Goal: Task Accomplishment & Management: Use online tool/utility

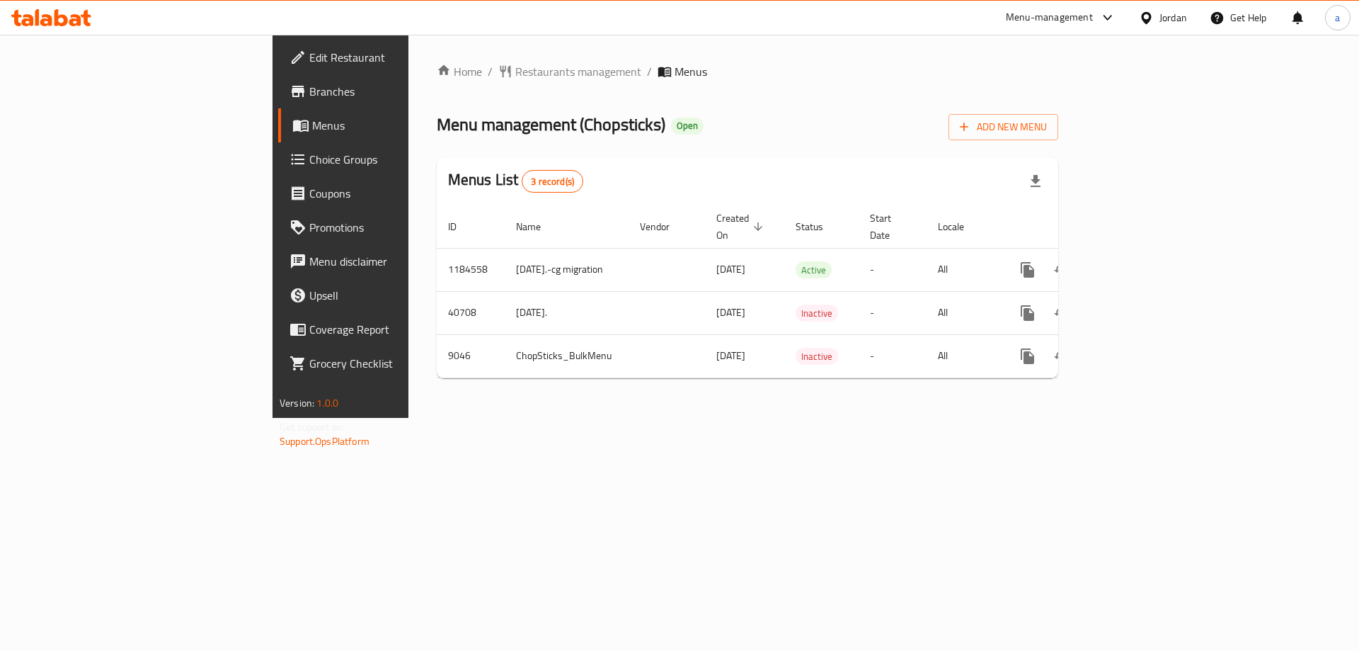
click at [309, 161] on span "Choice Groups" at bounding box center [398, 159] width 179 height 17
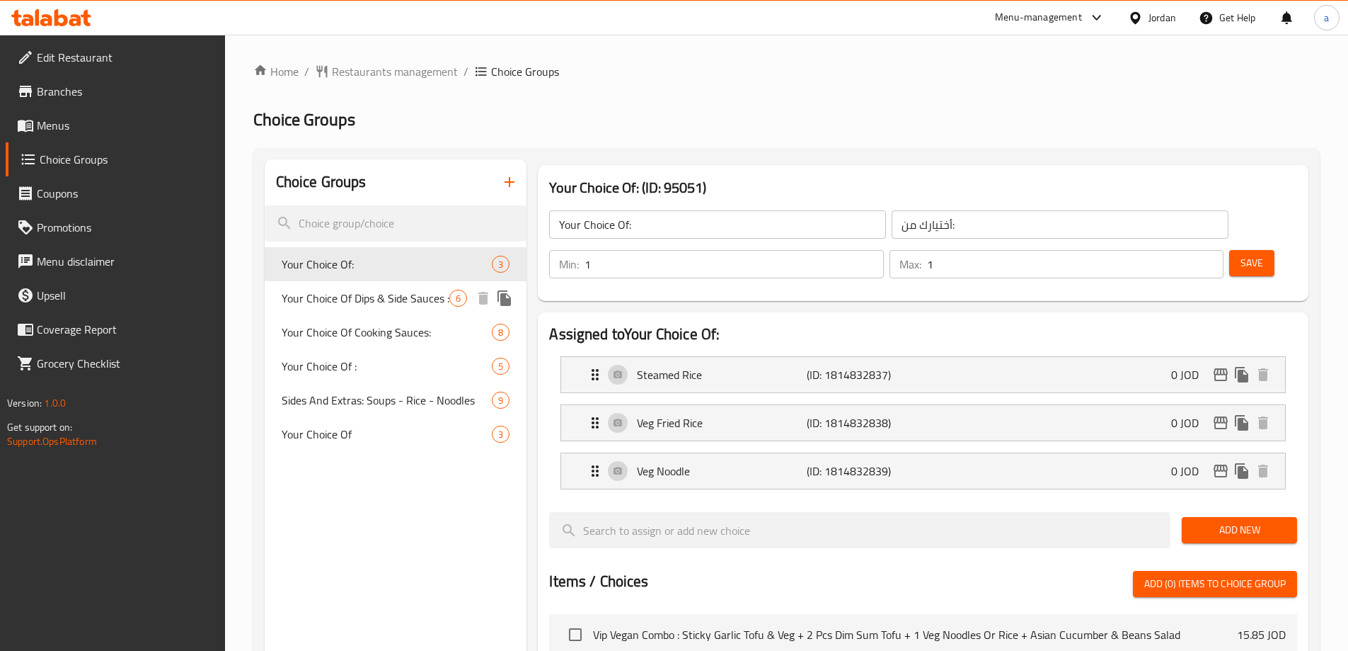
click at [378, 290] on span "Your Choice Of Dips & Side Sauces :" at bounding box center [366, 298] width 168 height 17
type input "Your Choice Of Dips & Side Sauces :"
type input "اختيارك من [DEMOGRAPHIC_DATA] والغموس:"
type input "0"
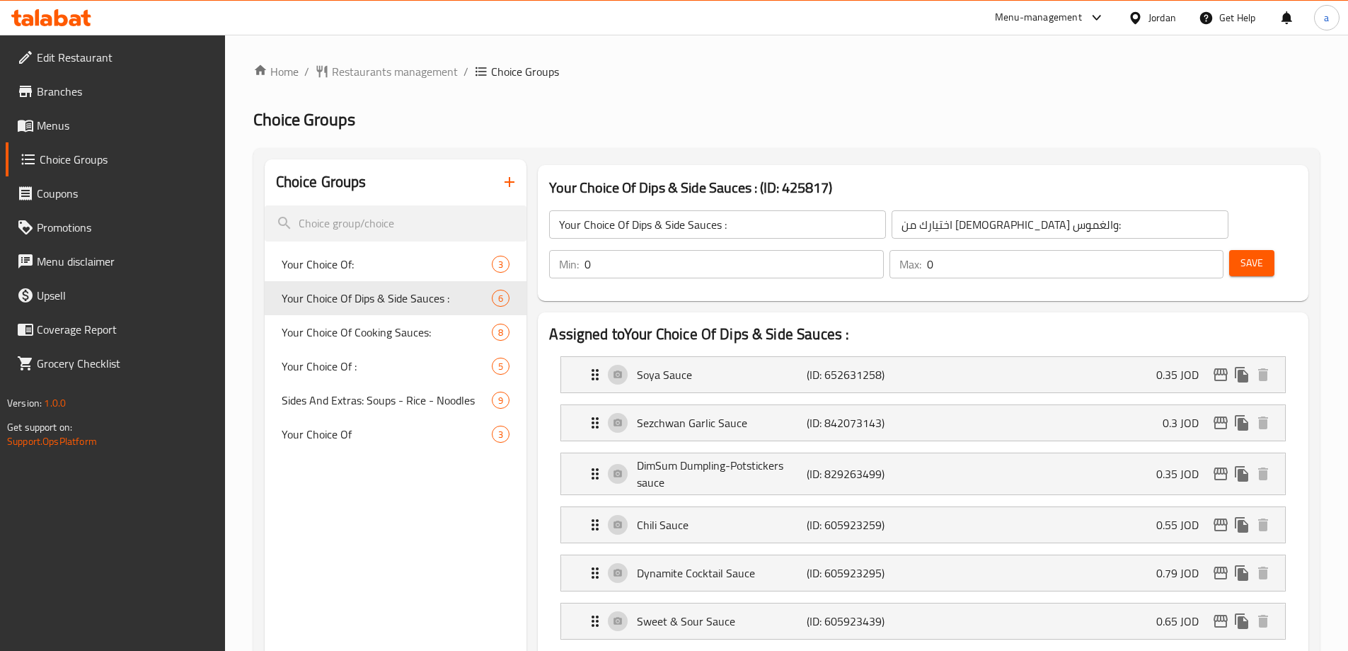
click at [883, 250] on input "0" at bounding box center [734, 264] width 299 height 28
click at [883, 250] on input "1" at bounding box center [734, 264] width 299 height 28
click at [883, 250] on input "2" at bounding box center [734, 264] width 299 height 28
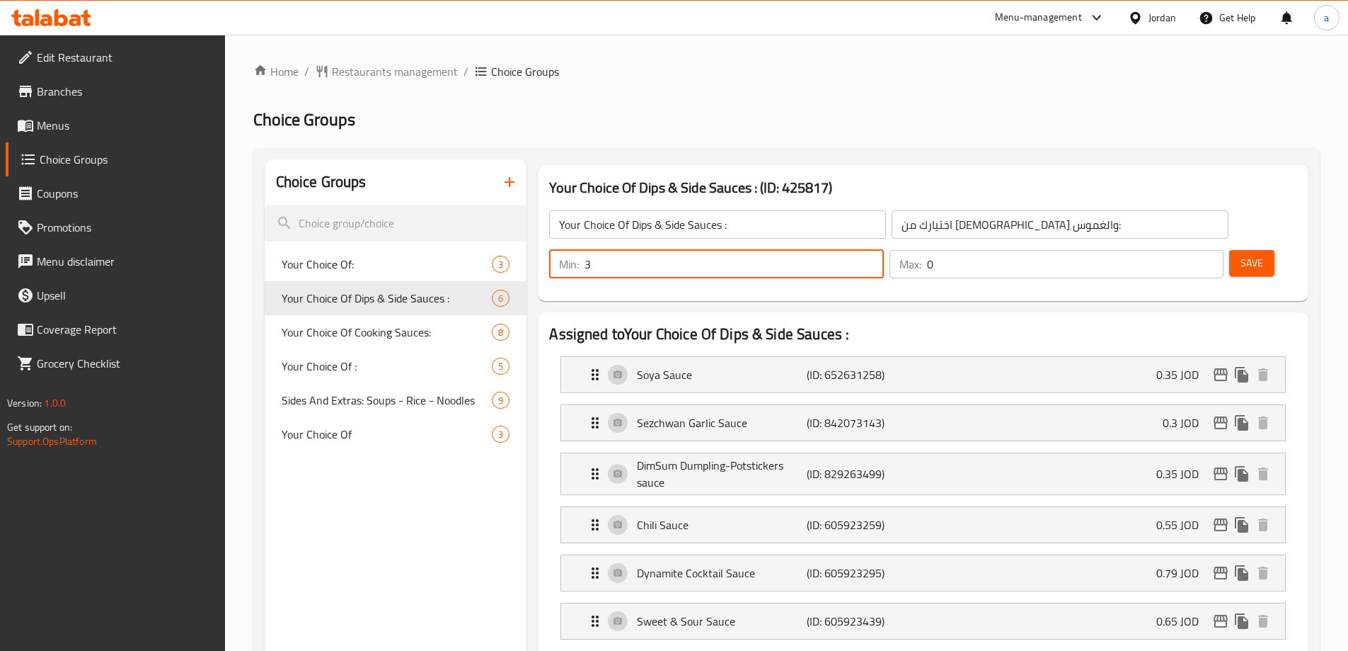
click at [883, 250] on input "3" at bounding box center [734, 264] width 299 height 28
type input "4"
click at [883, 250] on input "4" at bounding box center [734, 264] width 299 height 28
click at [1175, 250] on input "0" at bounding box center [1075, 264] width 297 height 28
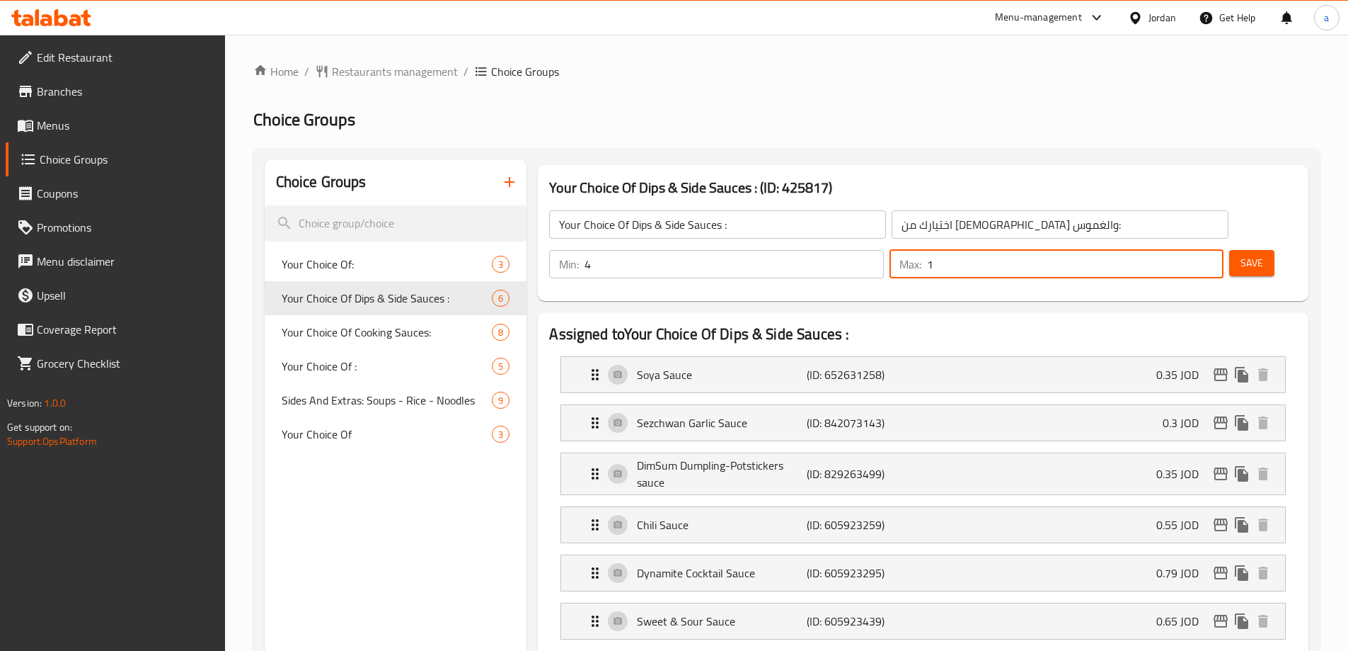
click at [1186, 250] on input "1" at bounding box center [1075, 264] width 297 height 28
click at [1186, 250] on input "2" at bounding box center [1075, 264] width 297 height 28
click at [1186, 250] on input "3" at bounding box center [1075, 264] width 297 height 28
type input "4"
click at [1186, 250] on input "4" at bounding box center [1075, 264] width 297 height 28
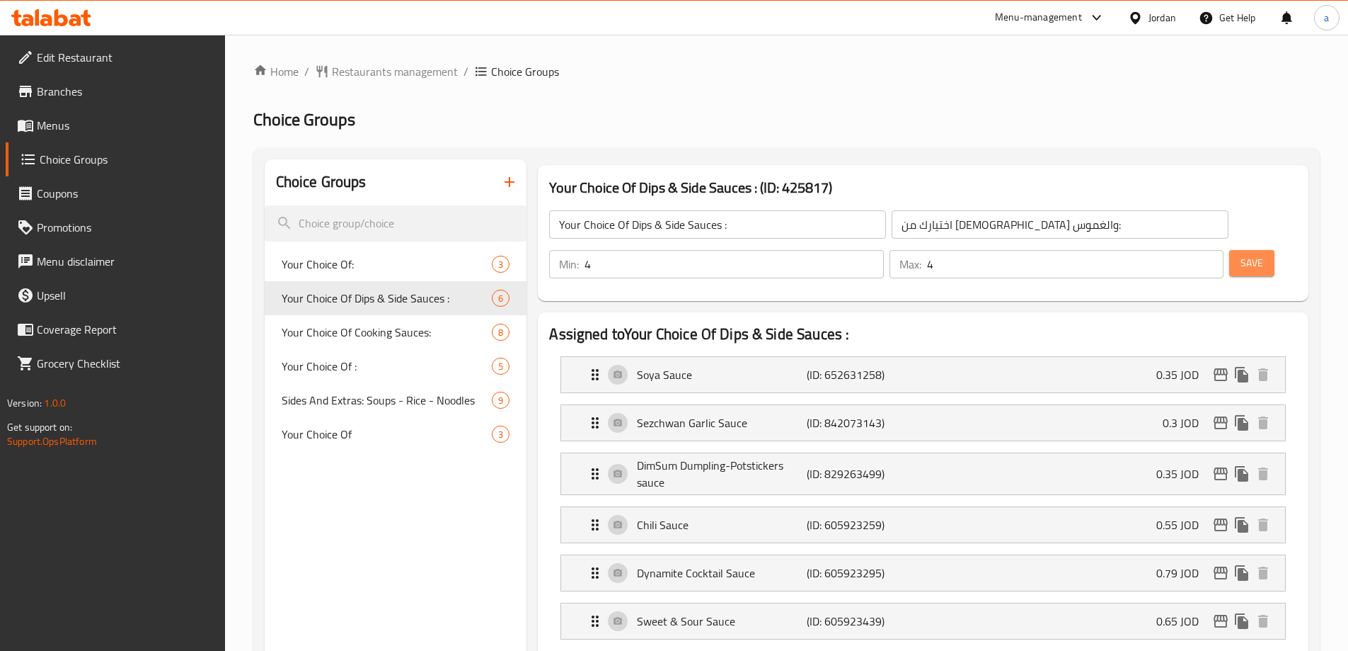
click at [1230, 250] on button "Save" at bounding box center [1252, 263] width 45 height 26
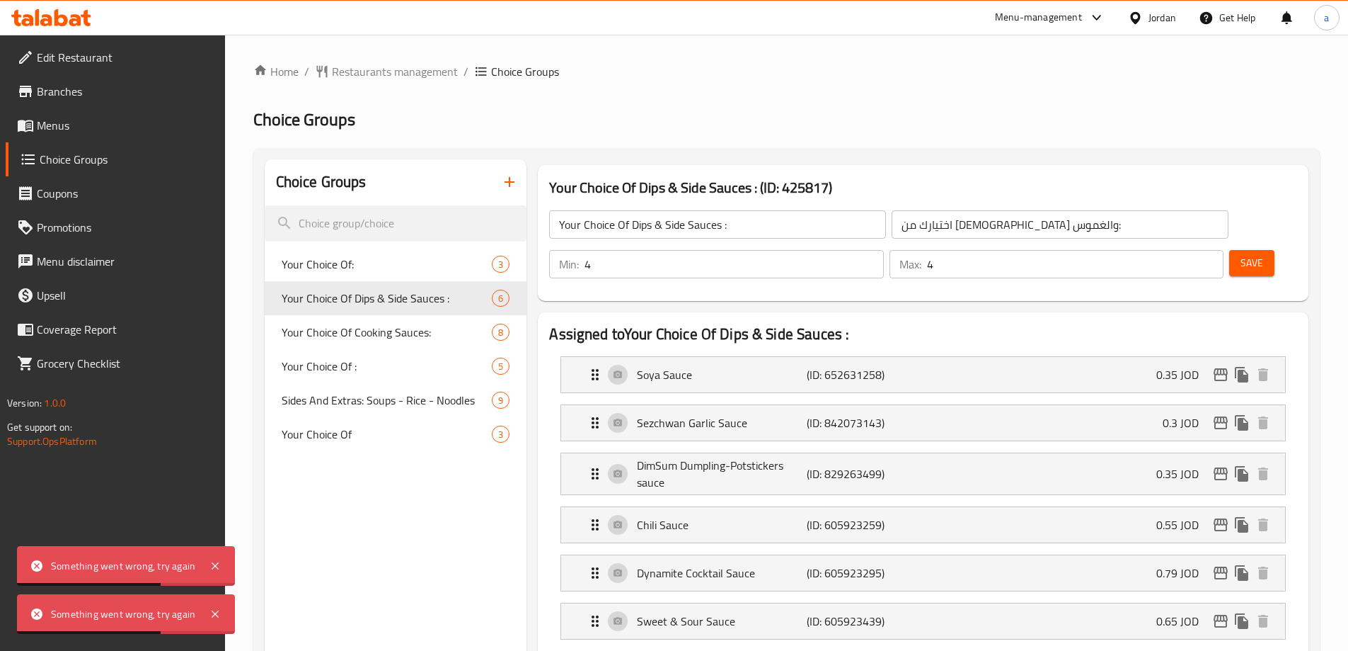
click at [202, 562] on div "Something went wrong, try again" at bounding box center [126, 566] width 218 height 40
click at [212, 565] on icon at bounding box center [215, 565] width 7 height 7
click at [212, 565] on div "Edit Restaurant Branches Menus Choice Groups Coupons Promotions Menu disclaimer…" at bounding box center [112, 360] width 225 height 651
click at [223, 614] on div "Something went wrong, try again" at bounding box center [126, 614] width 218 height 40
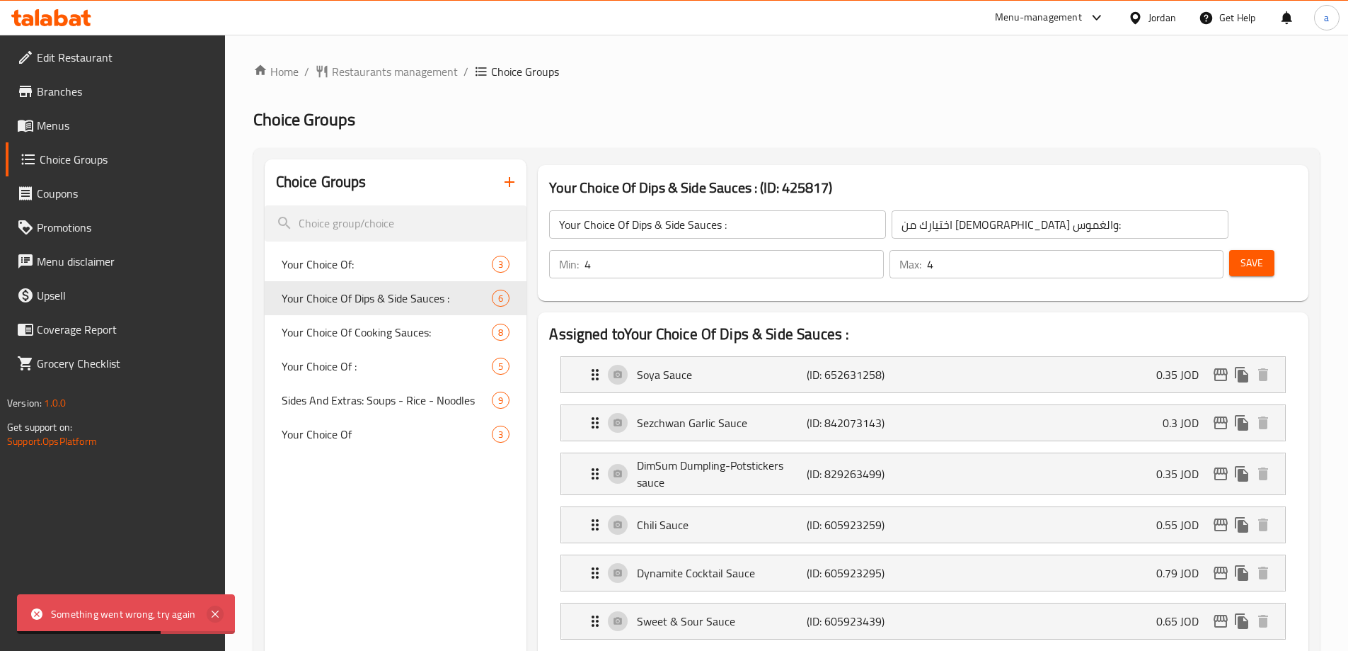
click at [216, 619] on icon at bounding box center [215, 613] width 17 height 17
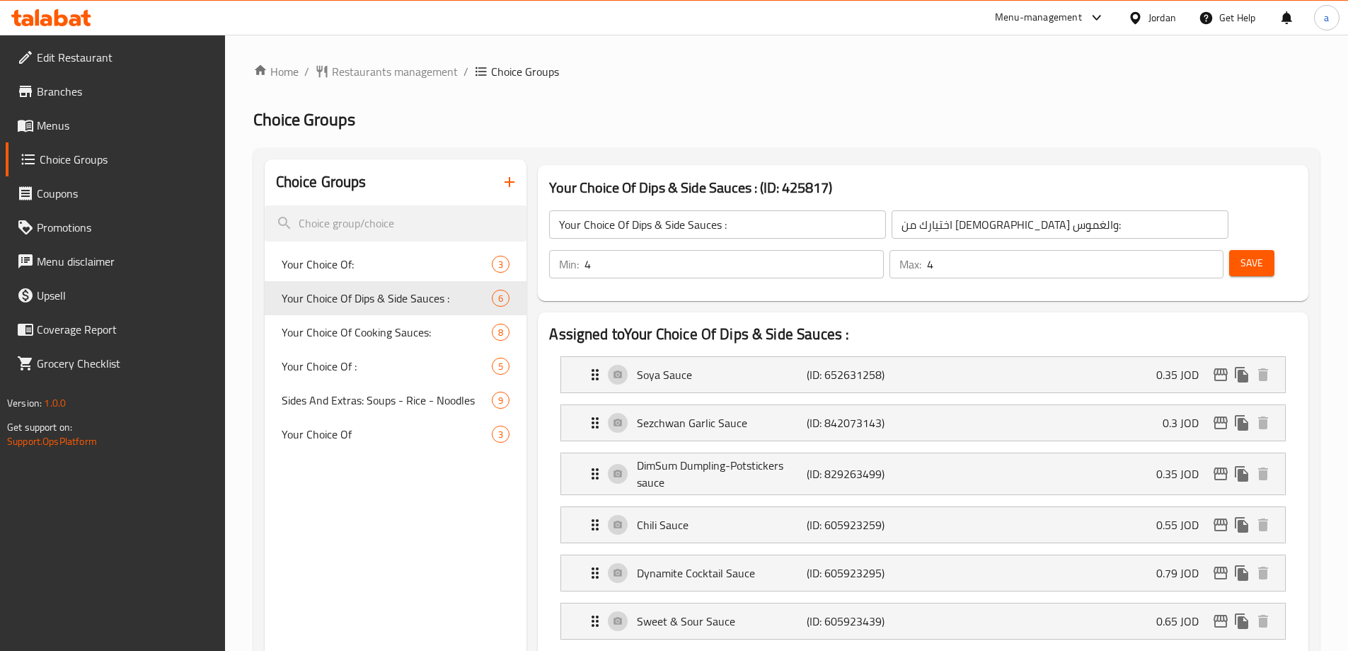
click at [91, 365] on span "Grocery Checklist" at bounding box center [125, 363] width 177 height 17
